Goal: Task Accomplishment & Management: Manage account settings

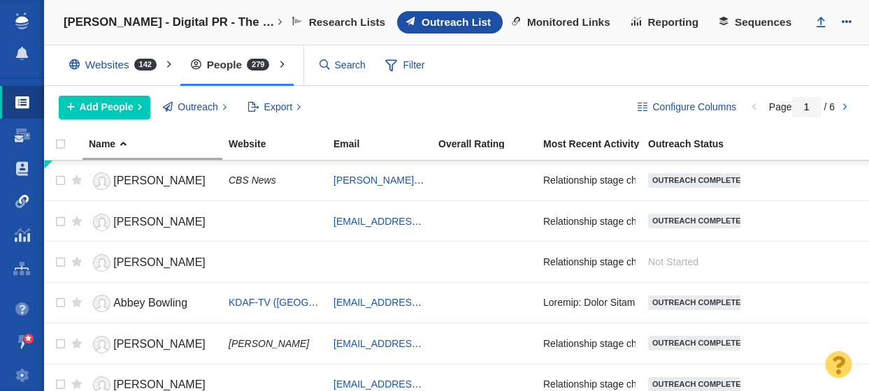
click at [22, 203] on span at bounding box center [22, 202] width 14 height 14
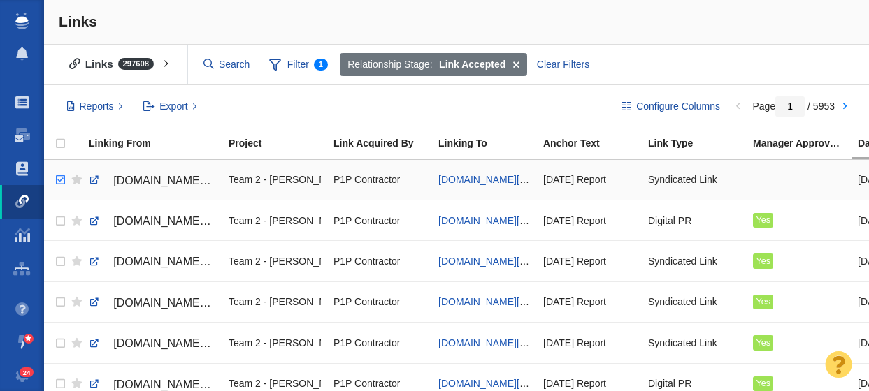
checkbox input "true"
click at [57, 181] on input "checkbox" at bounding box center [58, 180] width 21 height 31
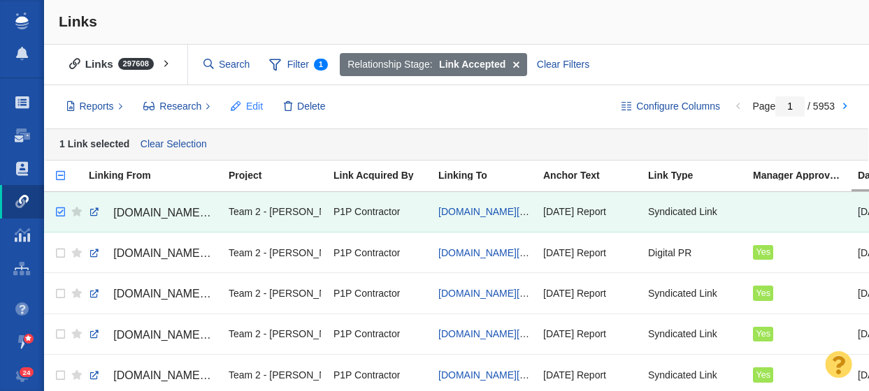
click at [249, 107] on span "Edit" at bounding box center [254, 106] width 17 height 15
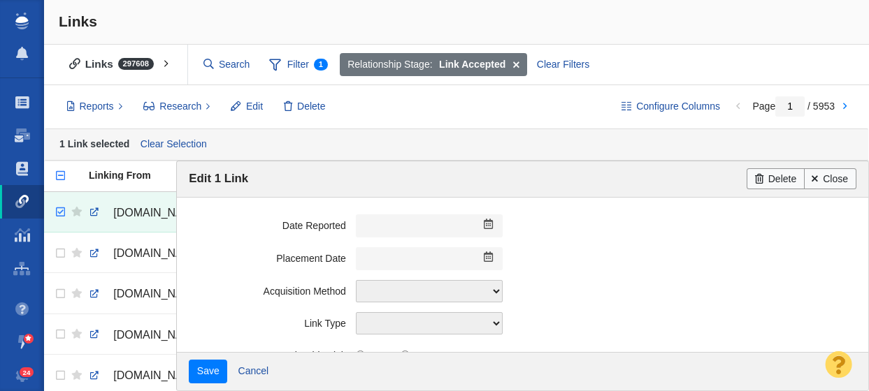
scroll to position [421, 0]
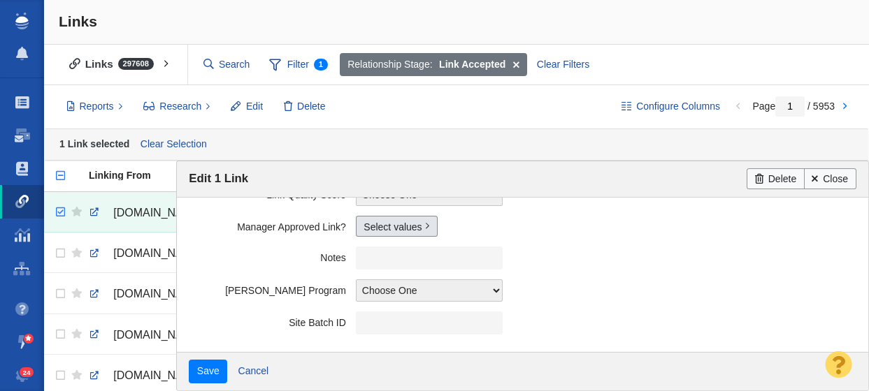
click at [373, 229] on link "Select values" at bounding box center [397, 226] width 82 height 21
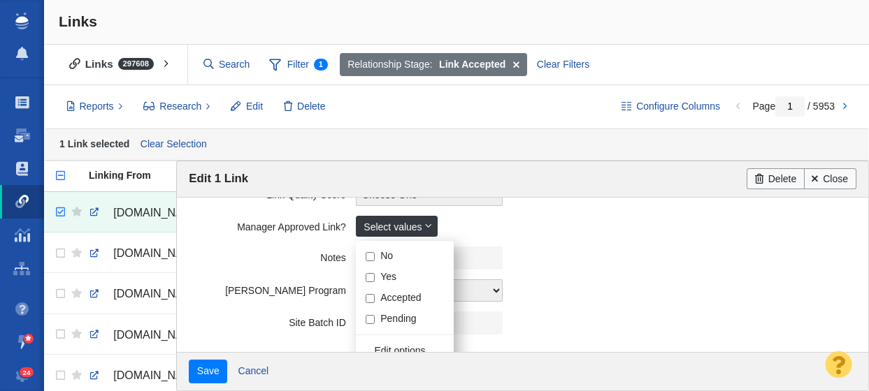
click at [370, 279] on input "Yes" at bounding box center [369, 277] width 9 height 9
checkbox input "true"
click at [247, 247] on label "Notes" at bounding box center [272, 255] width 167 height 17
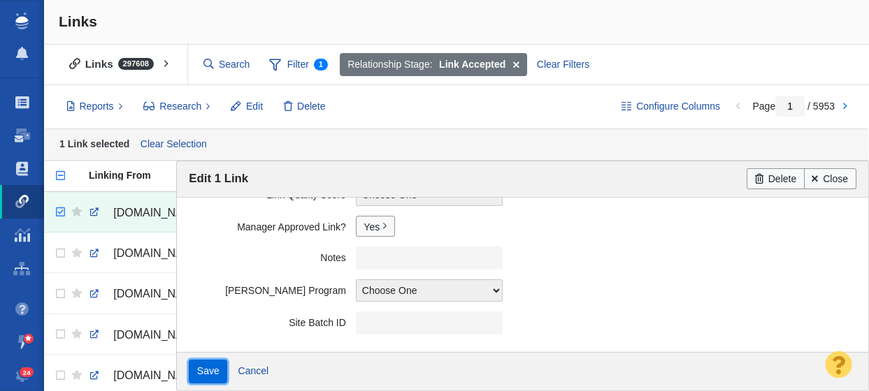
click at [199, 377] on input "Save" at bounding box center [208, 372] width 38 height 24
